Goal: Obtain resource: Obtain resource

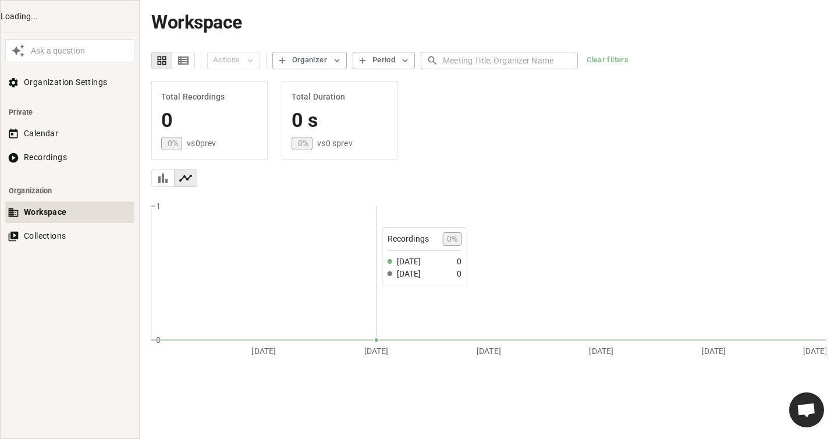
scroll to position [629, 0]
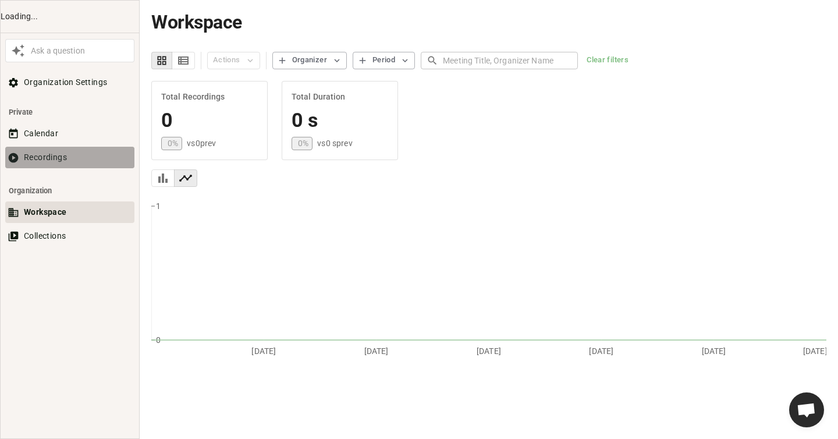
click at [89, 163] on button "Recordings" at bounding box center [69, 158] width 129 height 22
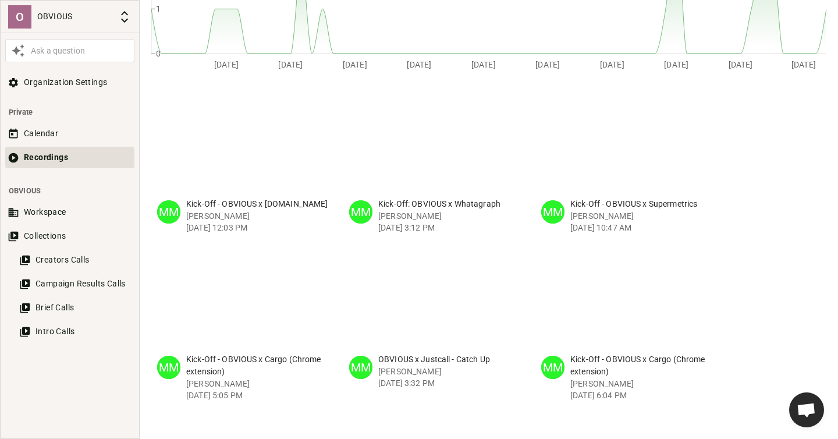
scroll to position [287, 0]
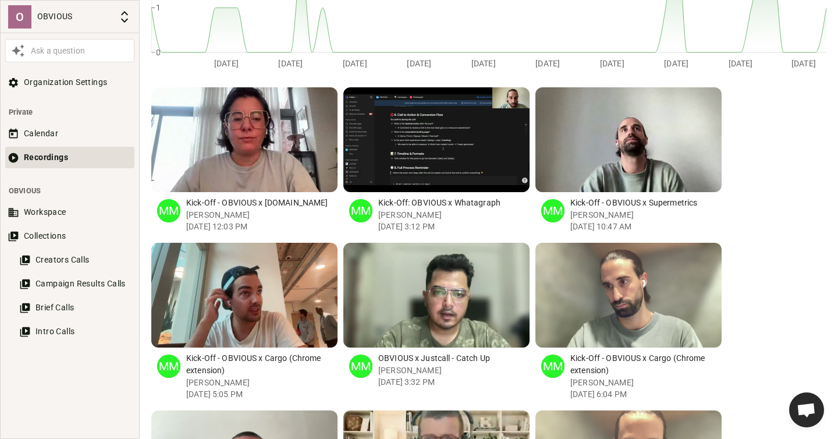
click at [456, 197] on p "Kick-Off: OBVIOUS x Whatagraph" at bounding box center [453, 203] width 151 height 12
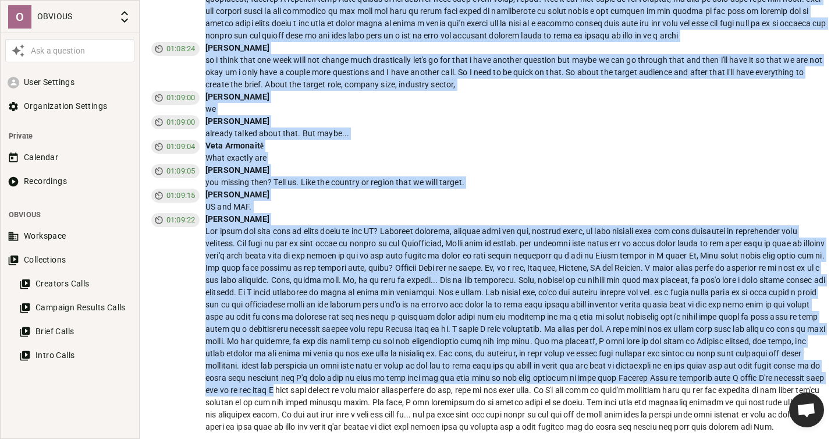
scroll to position [8145, 0]
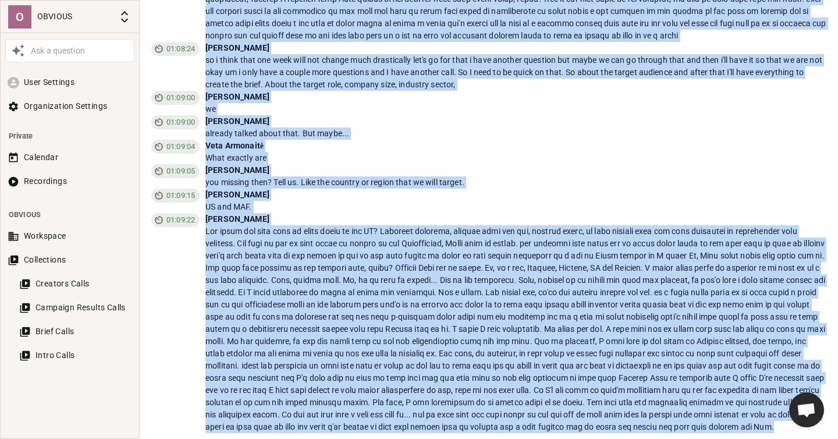
drag, startPoint x: 159, startPoint y: 172, endPoint x: 730, endPoint y: 424, distance: 624.6
copy div "### 4) Loremi Do sitamet co adipiscin elits DOEIUSM te Incididunt u laboreetdol…"
